Goal: Use online tool/utility

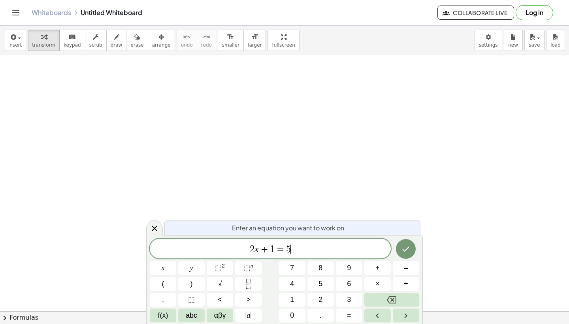
click at [299, 246] on span "2 x + 1 = 5 ​" at bounding box center [270, 249] width 241 height 11
drag, startPoint x: 299, startPoint y: 246, endPoint x: 225, endPoint y: 245, distance: 73.9
click at [225, 245] on span "2 x + 1 = 5" at bounding box center [270, 249] width 241 height 11
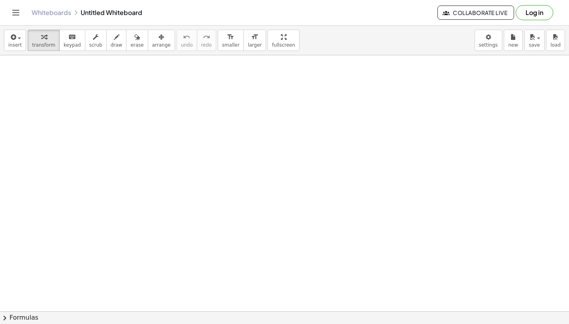
drag, startPoint x: 181, startPoint y: 91, endPoint x: 182, endPoint y: 113, distance: 22.1
click at [114, 40] on icon "button" at bounding box center [117, 36] width 6 height 9
drag, startPoint x: 185, startPoint y: 77, endPoint x: 185, endPoint y: 97, distance: 19.7
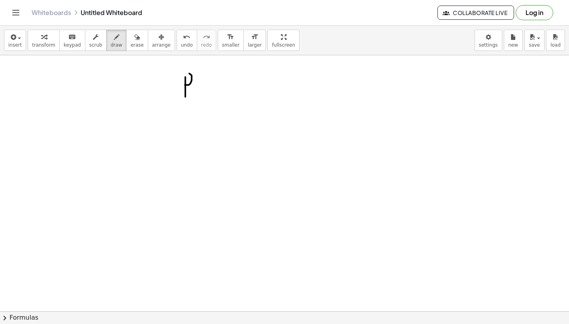
drag, startPoint x: 185, startPoint y: 85, endPoint x: 181, endPoint y: 74, distance: 11.2
drag, startPoint x: 197, startPoint y: 82, endPoint x: 213, endPoint y: 82, distance: 16.2
drag, startPoint x: 199, startPoint y: 88, endPoint x: 213, endPoint y: 88, distance: 14.2
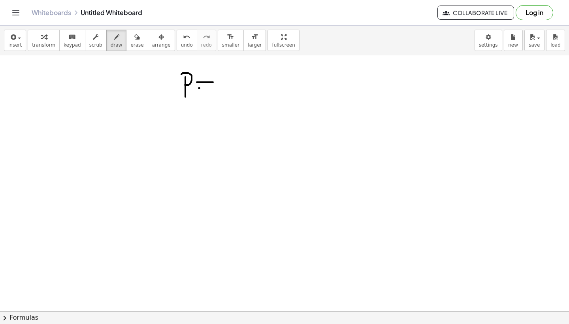
drag, startPoint x: 219, startPoint y: 75, endPoint x: 219, endPoint y: 100, distance: 24.5
drag, startPoint x: 218, startPoint y: 83, endPoint x: 218, endPoint y: 75, distance: 7.5
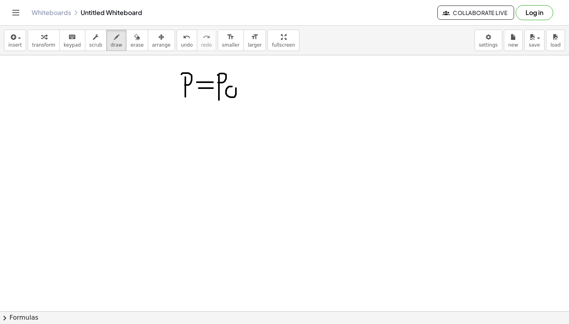
drag, startPoint x: 246, startPoint y: 77, endPoint x: 252, endPoint y: 100, distance: 23.9
drag, startPoint x: 255, startPoint y: 82, endPoint x: 260, endPoint y: 92, distance: 11.8
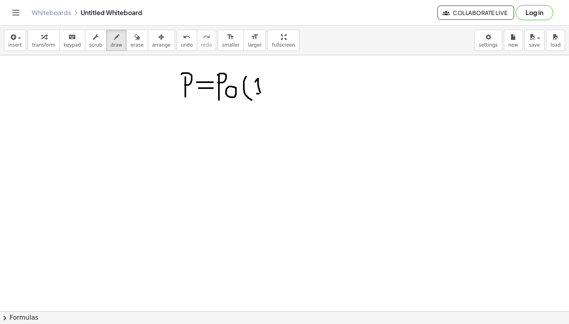
drag, startPoint x: 257, startPoint y: 94, endPoint x: 268, endPoint y: 94, distance: 11.1
drag, startPoint x: 269, startPoint y: 86, endPoint x: 275, endPoint y: 86, distance: 5.9
drag, startPoint x: 280, startPoint y: 82, endPoint x: 288, endPoint y: 81, distance: 8.4
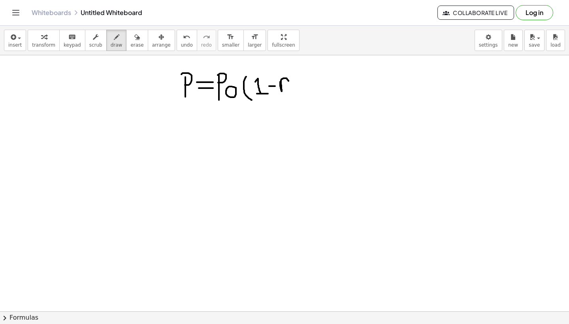
drag, startPoint x: 290, startPoint y: 72, endPoint x: 288, endPoint y: 96, distance: 23.8
drag, startPoint x: 301, startPoint y: 62, endPoint x: 301, endPoint y: 71, distance: 9.5
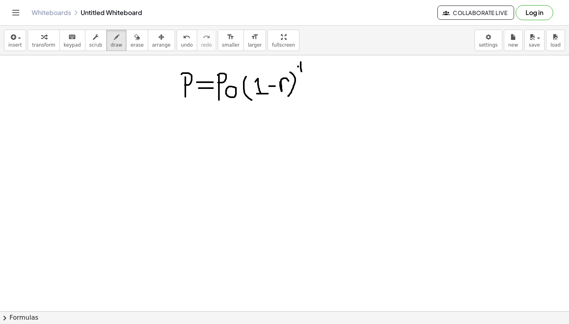
drag, startPoint x: 298, startPoint y: 67, endPoint x: 303, endPoint y: 66, distance: 5.1
drag, startPoint x: 179, startPoint y: 124, endPoint x: 180, endPoint y: 139, distance: 15.4
drag, startPoint x: 178, startPoint y: 131, endPoint x: 173, endPoint y: 123, distance: 9.6
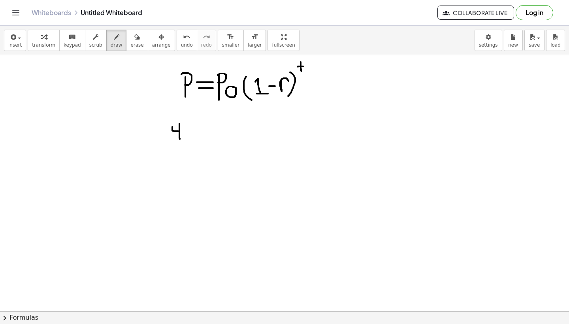
drag, startPoint x: 182, startPoint y: 123, endPoint x: 183, endPoint y: 137, distance: 13.8
drag, startPoint x: 191, startPoint y: 122, endPoint x: 192, endPoint y: 138, distance: 16.2
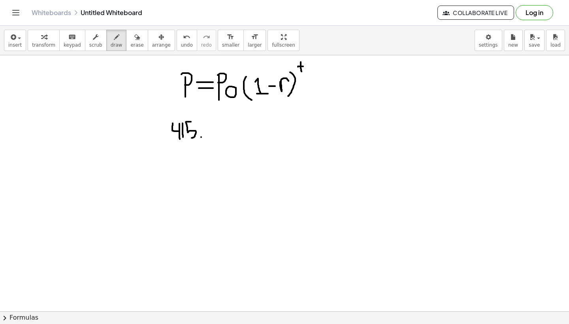
drag, startPoint x: 201, startPoint y: 137, endPoint x: 199, endPoint y: 141, distance: 4.1
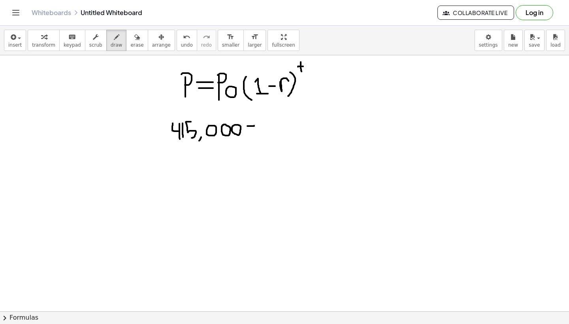
drag, startPoint x: 254, startPoint y: 126, endPoint x: 247, endPoint y: 126, distance: 7.1
drag, startPoint x: 248, startPoint y: 131, endPoint x: 257, endPoint y: 131, distance: 9.1
drag, startPoint x: 265, startPoint y: 122, endPoint x: 265, endPoint y: 133, distance: 11.5
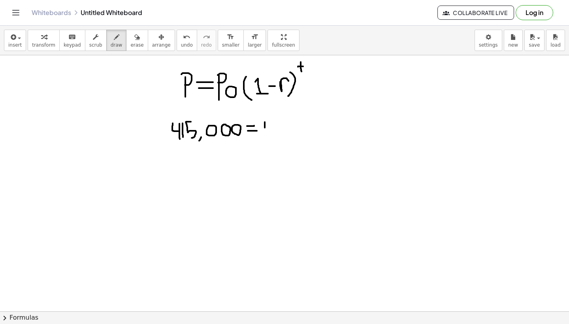
drag, startPoint x: 269, startPoint y: 133, endPoint x: 265, endPoint y: 141, distance: 8.7
drag, startPoint x: 276, startPoint y: 123, endPoint x: 278, endPoint y: 132, distance: 9.5
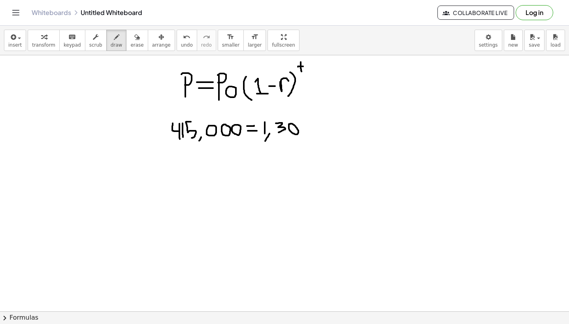
drag, startPoint x: 310, startPoint y: 131, endPoint x: 305, endPoint y: 136, distance: 7.3
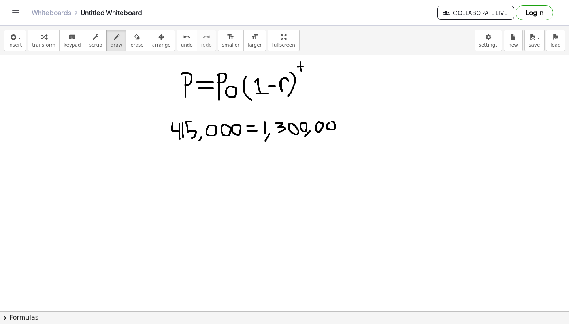
drag, startPoint x: 353, startPoint y: 120, endPoint x: 359, endPoint y: 135, distance: 15.6
drag, startPoint x: 360, startPoint y: 122, endPoint x: 366, endPoint y: 130, distance: 9.8
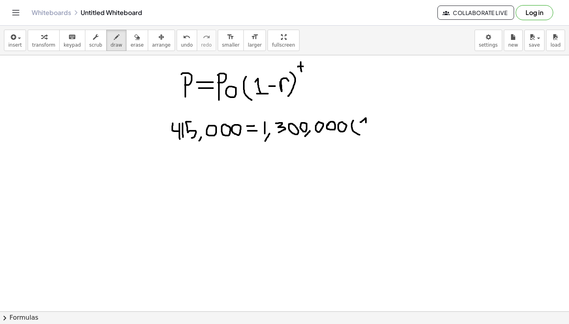
drag, startPoint x: 361, startPoint y: 130, endPoint x: 371, endPoint y: 130, distance: 9.9
drag, startPoint x: 374, startPoint y: 125, endPoint x: 380, endPoint y: 125, distance: 6.7
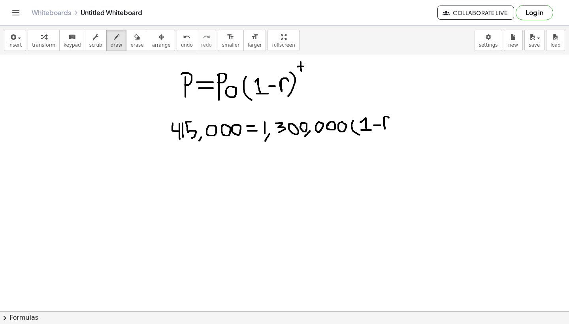
drag, startPoint x: 383, startPoint y: 119, endPoint x: 389, endPoint y: 118, distance: 5.4
drag, startPoint x: 390, startPoint y: 114, endPoint x: 392, endPoint y: 135, distance: 21.8
drag, startPoint x: 394, startPoint y: 105, endPoint x: 395, endPoint y: 115, distance: 10.0
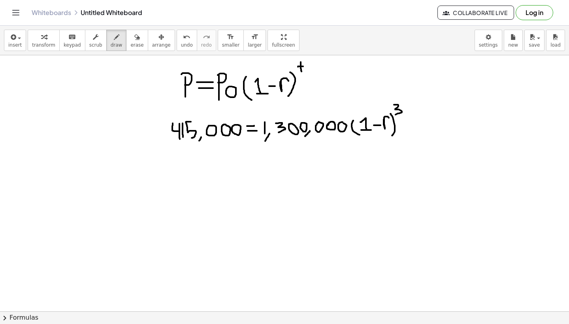
drag, startPoint x: 404, startPoint y: 103, endPoint x: 410, endPoint y: 116, distance: 14.0
drag, startPoint x: 199, startPoint y: 150, endPoint x: 199, endPoint y: 162, distance: 11.8
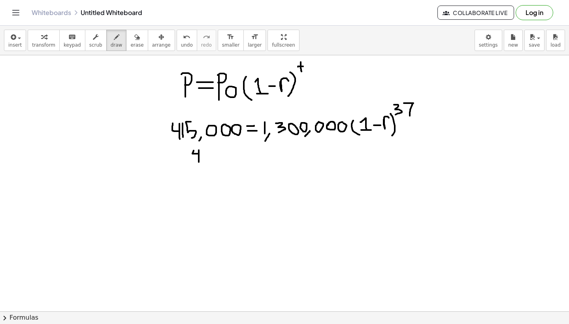
drag, startPoint x: 197, startPoint y: 154, endPoint x: 194, endPoint y: 150, distance: 5.1
drag, startPoint x: 204, startPoint y: 150, endPoint x: 204, endPoint y: 162, distance: 12.2
drag, startPoint x: 212, startPoint y: 149, endPoint x: 211, endPoint y: 162, distance: 12.3
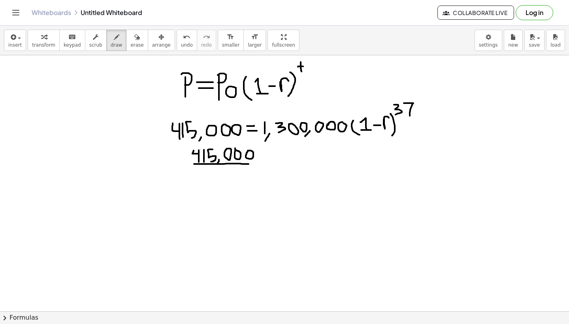
drag, startPoint x: 194, startPoint y: 164, endPoint x: 255, endPoint y: 163, distance: 60.8
drag, startPoint x: 194, startPoint y: 169, endPoint x: 194, endPoint y: 179, distance: 10.3
drag, startPoint x: 195, startPoint y: 179, endPoint x: 195, endPoint y: 183, distance: 4.7
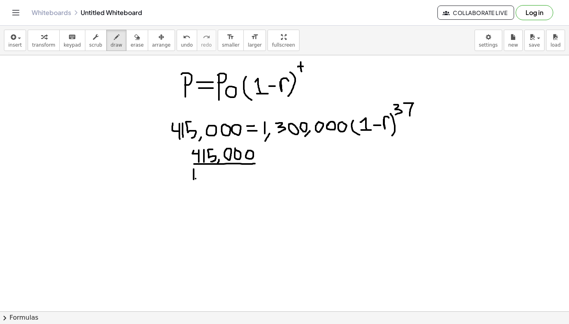
drag, startPoint x: 200, startPoint y: 169, endPoint x: 204, endPoint y: 181, distance: 12.1
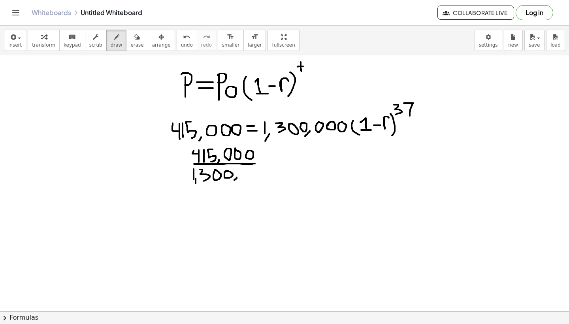
drag, startPoint x: 237, startPoint y: 177, endPoint x: 233, endPoint y: 181, distance: 5.0
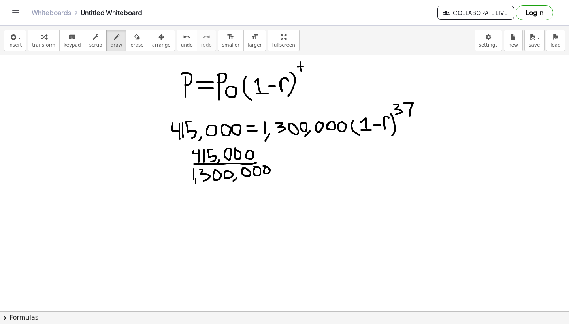
drag, startPoint x: 254, startPoint y: 163, endPoint x: 264, endPoint y: 163, distance: 9.5
